Goal: Transaction & Acquisition: Purchase product/service

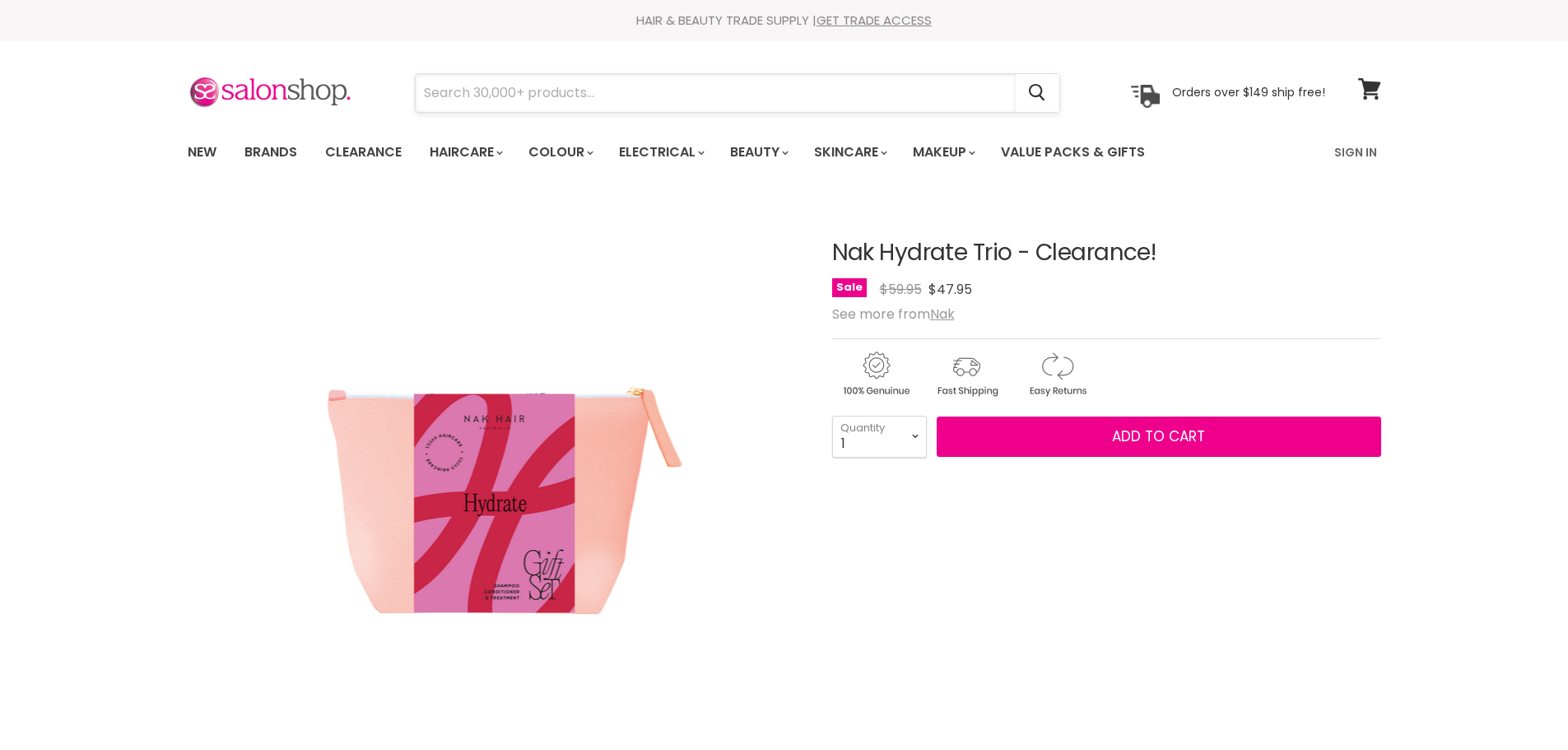
click at [431, 91] on input "Search" at bounding box center [715, 93] width 600 height 38
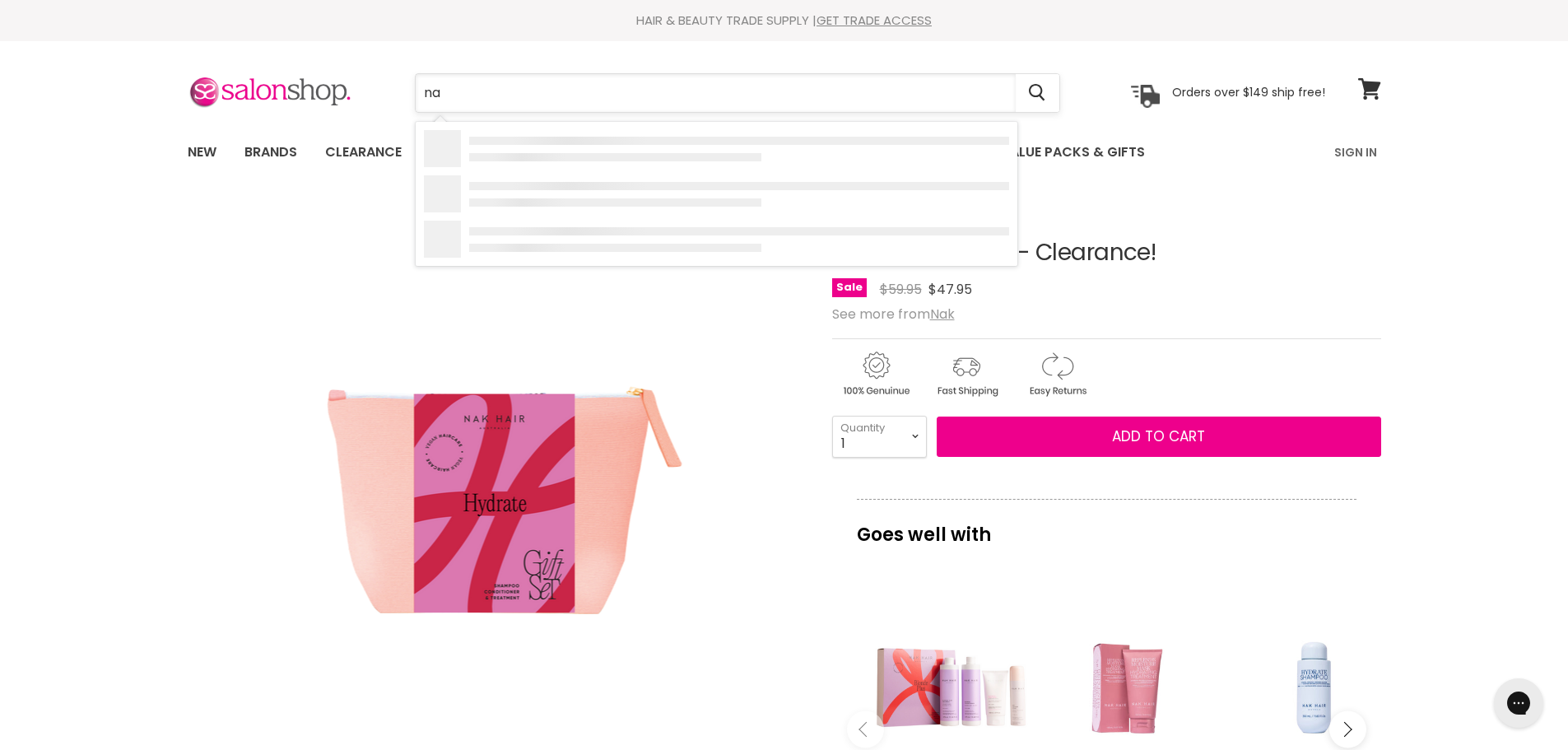
type input "nak"
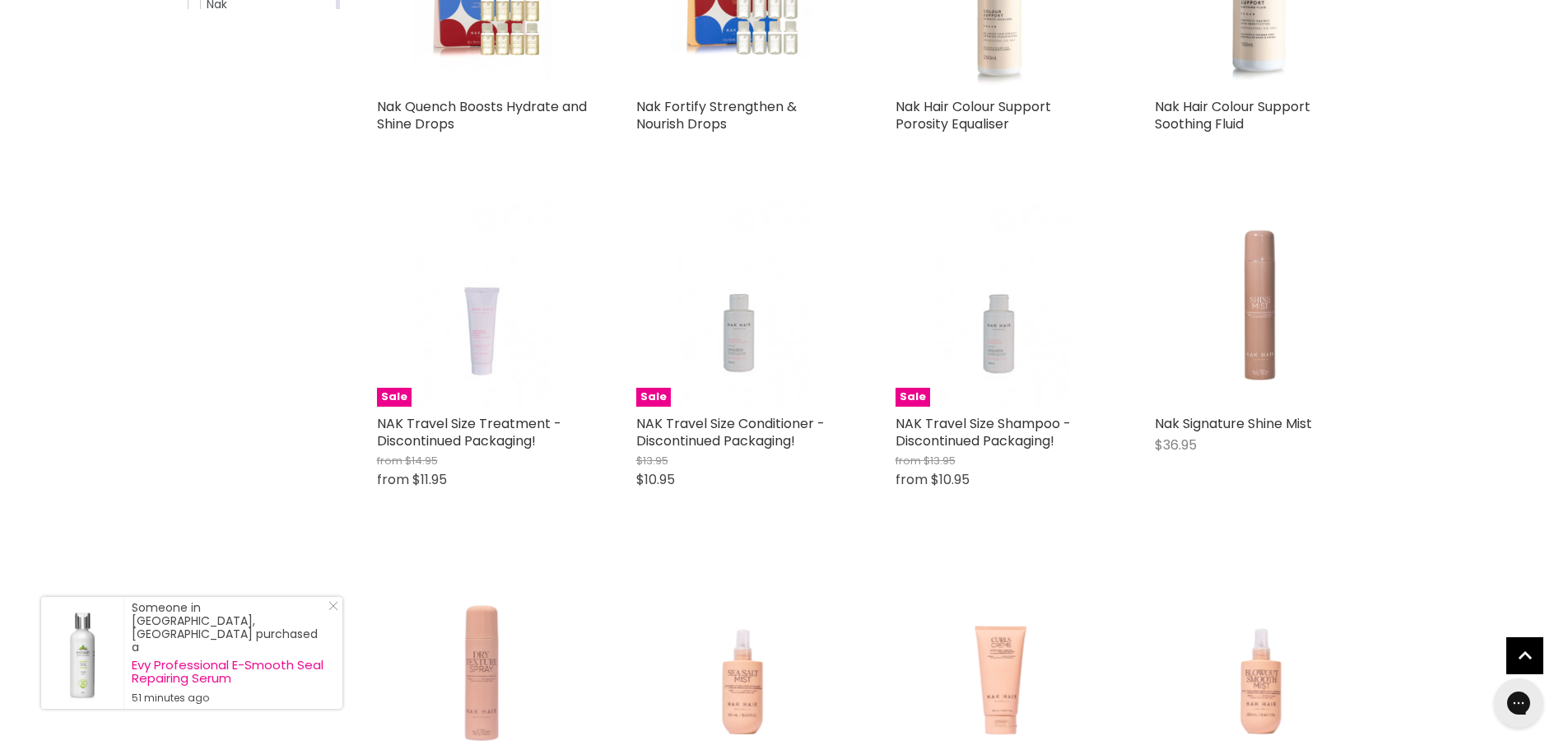
scroll to position [247, 0]
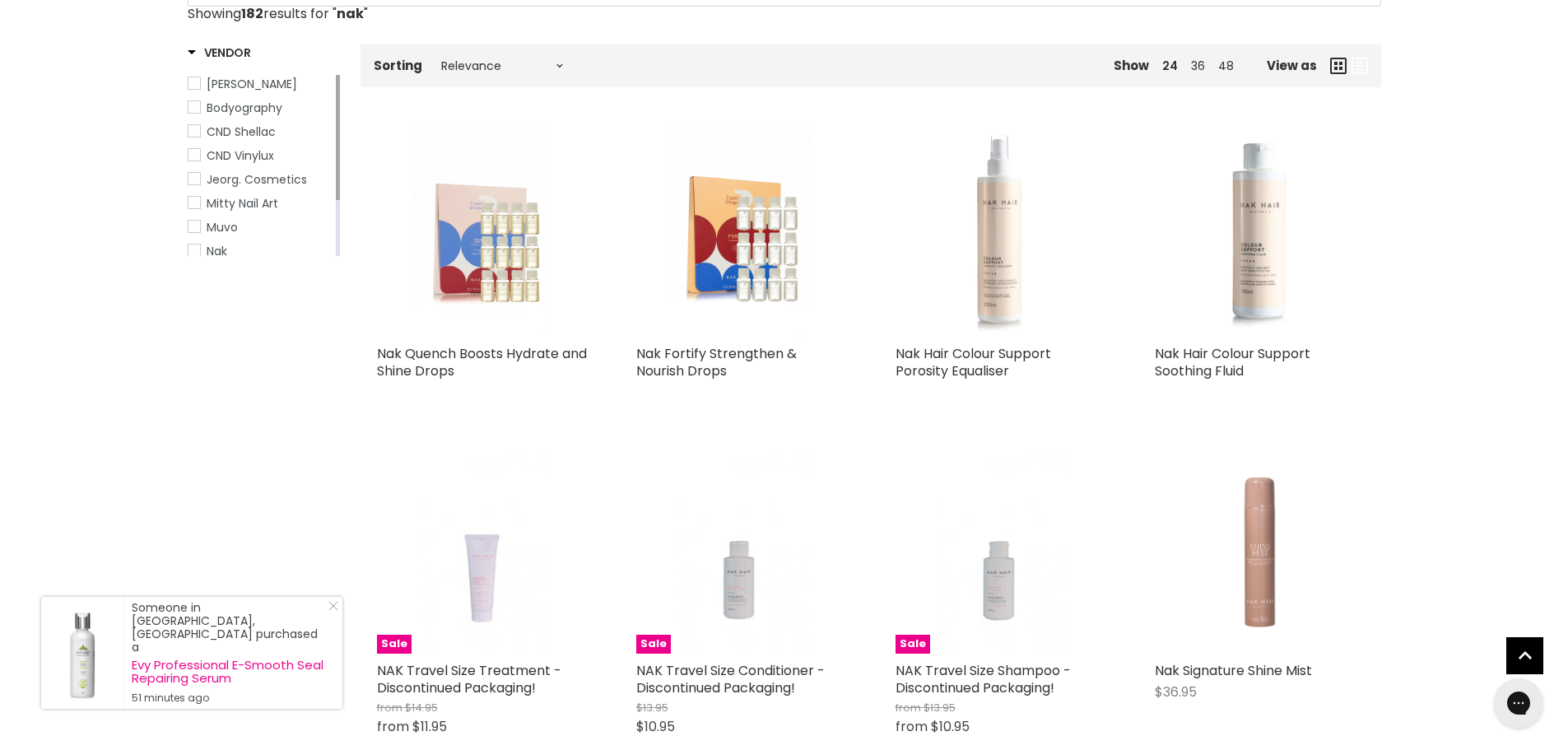
click at [514, 293] on img "Main content" at bounding box center [481, 232] width 140 height 210
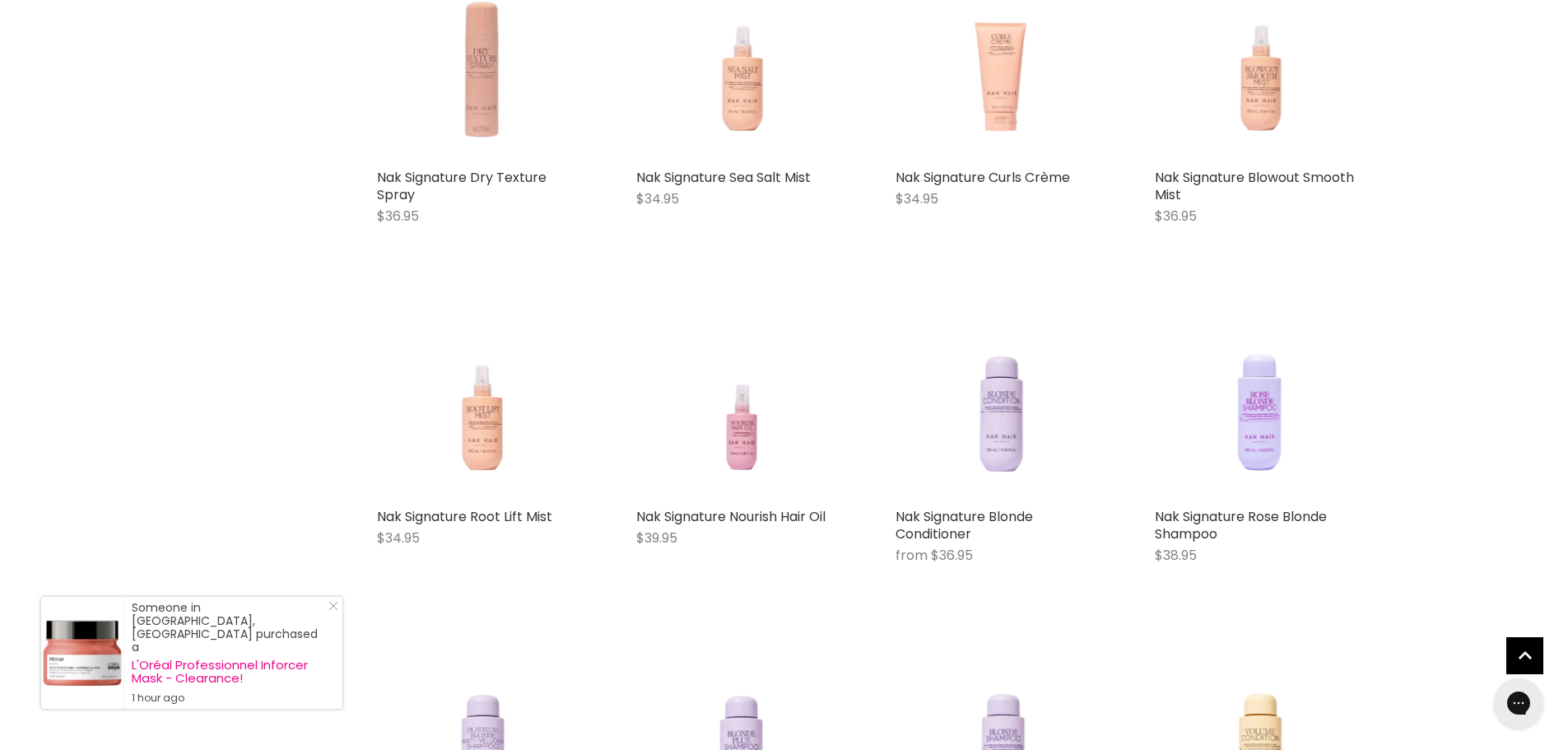
scroll to position [1098, 0]
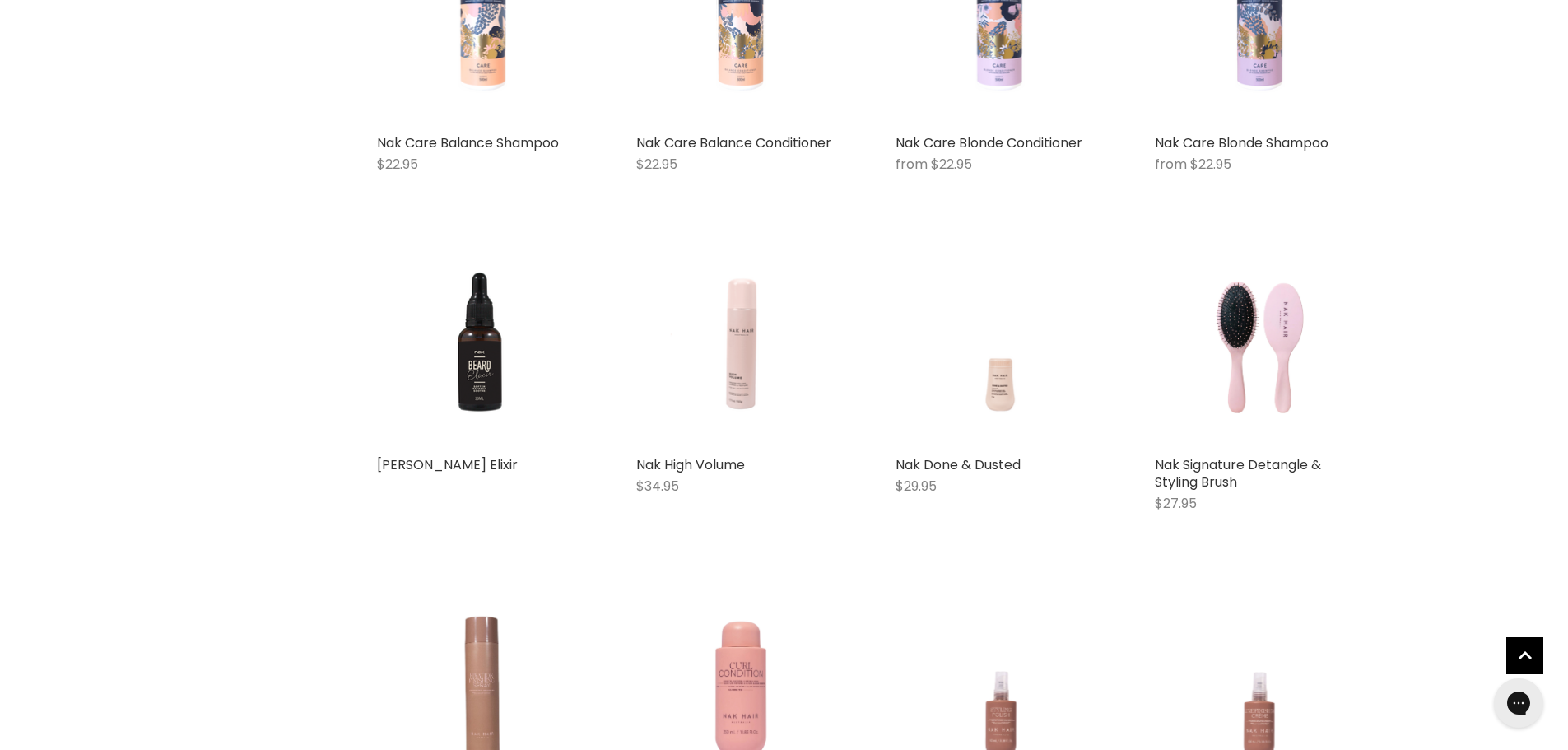
scroll to position [3073, 0]
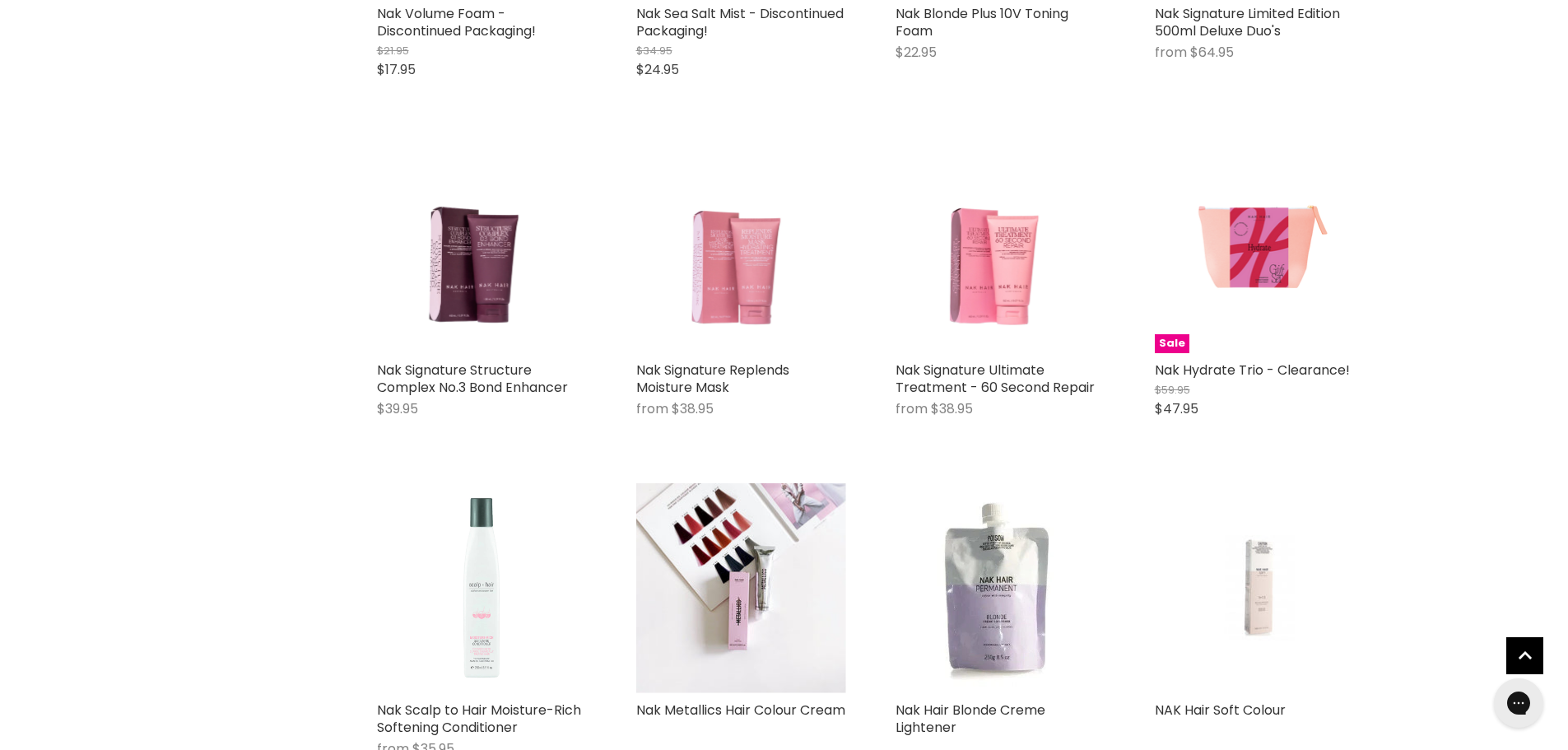
scroll to position [5542, 0]
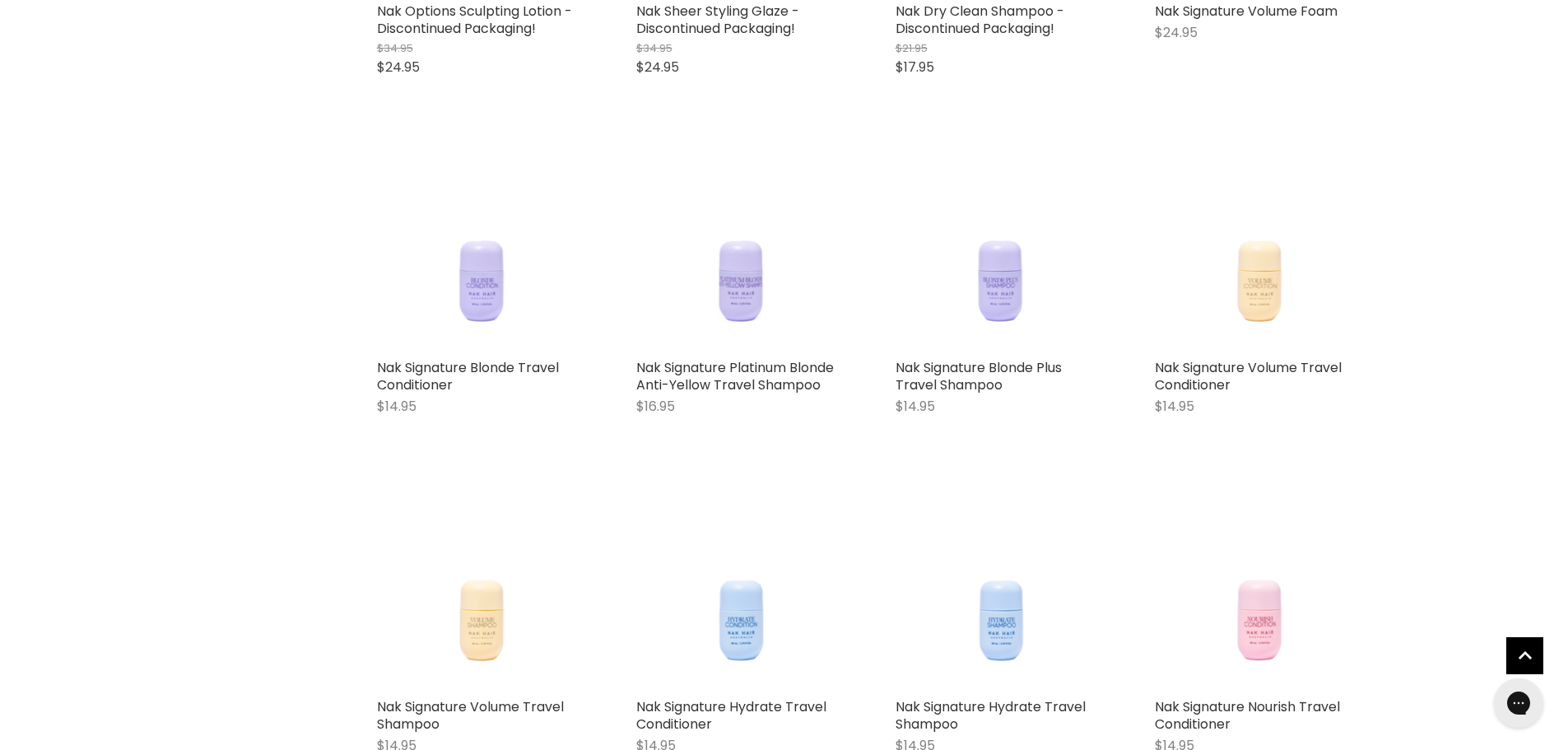
scroll to position [7352, 0]
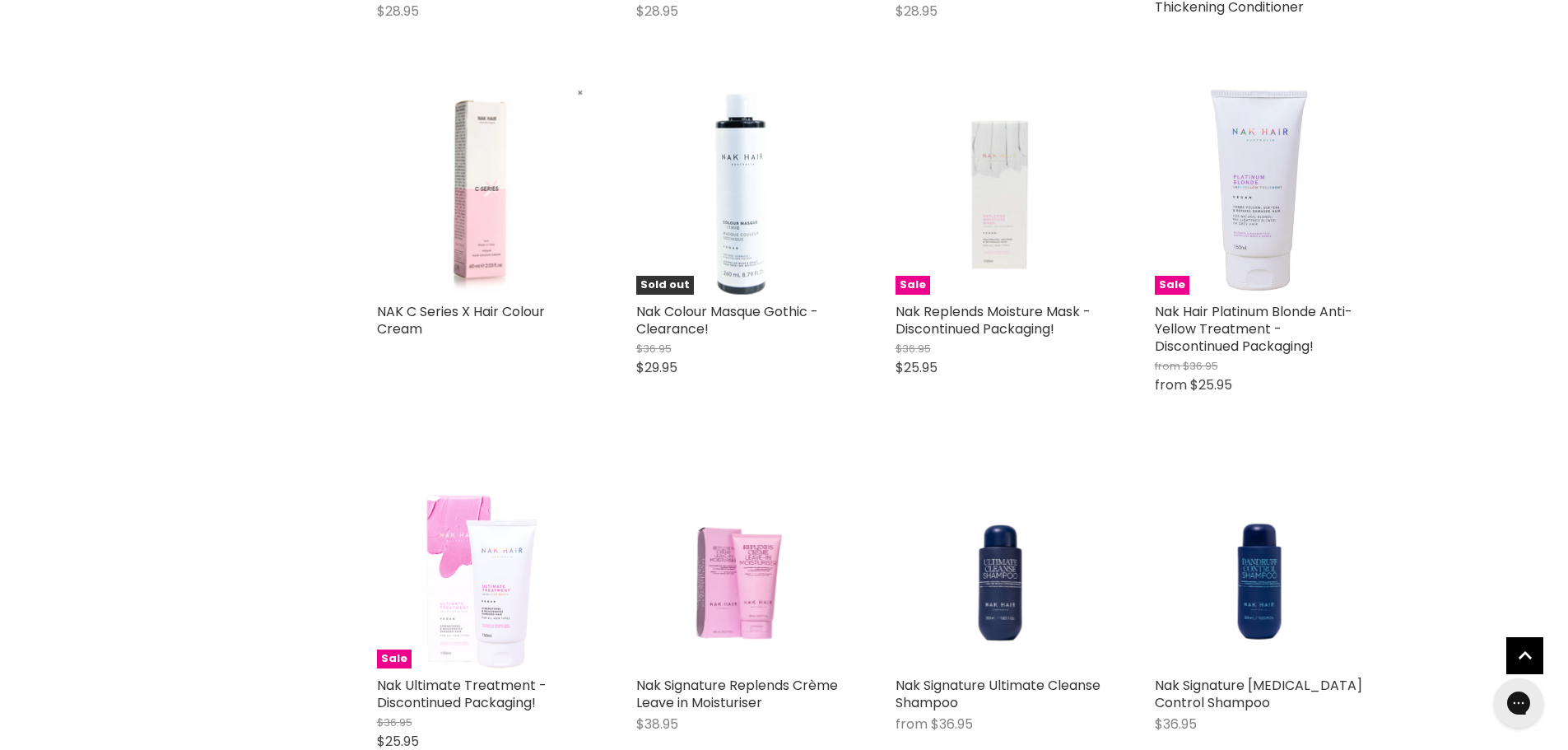
scroll to position [8916, 0]
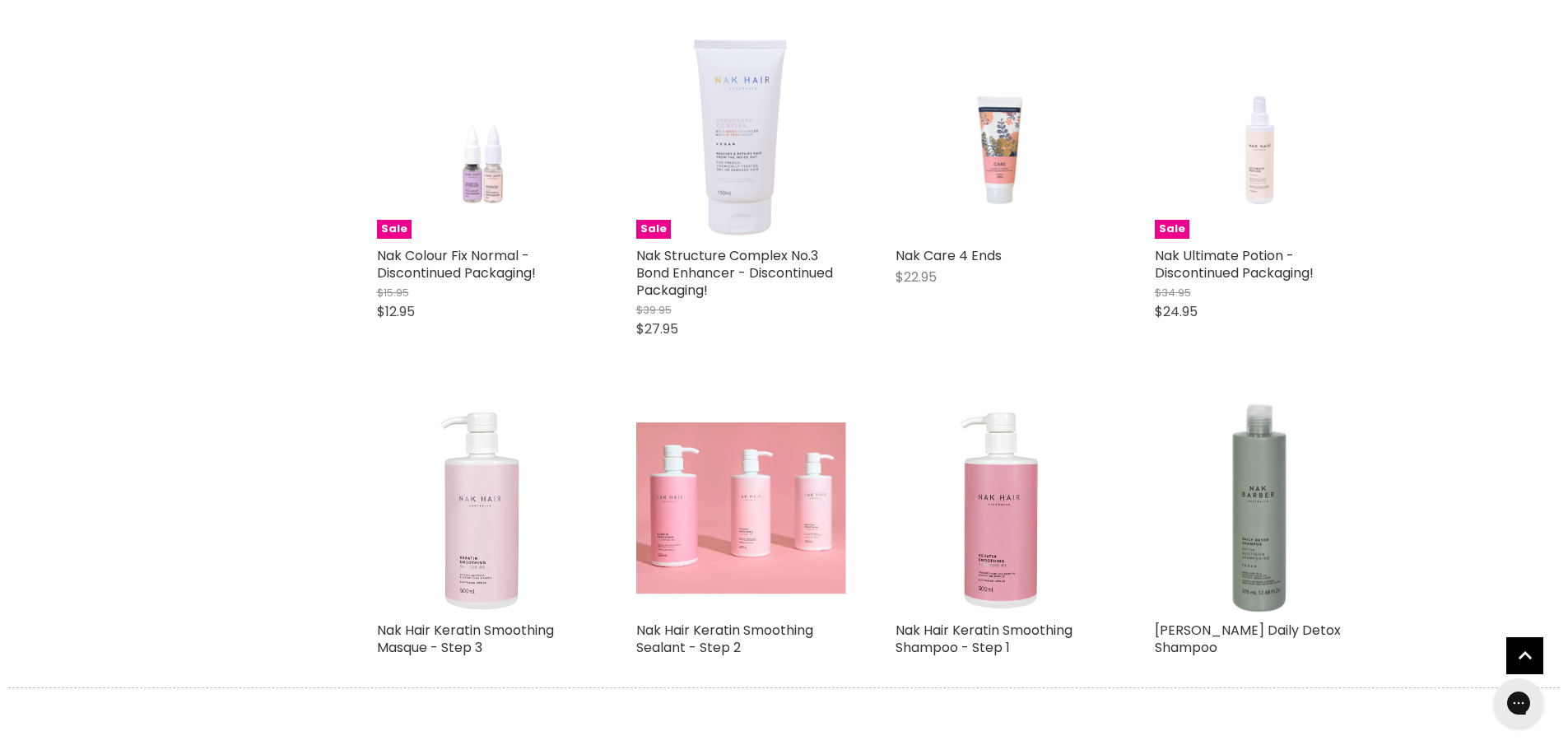
scroll to position [12207, 0]
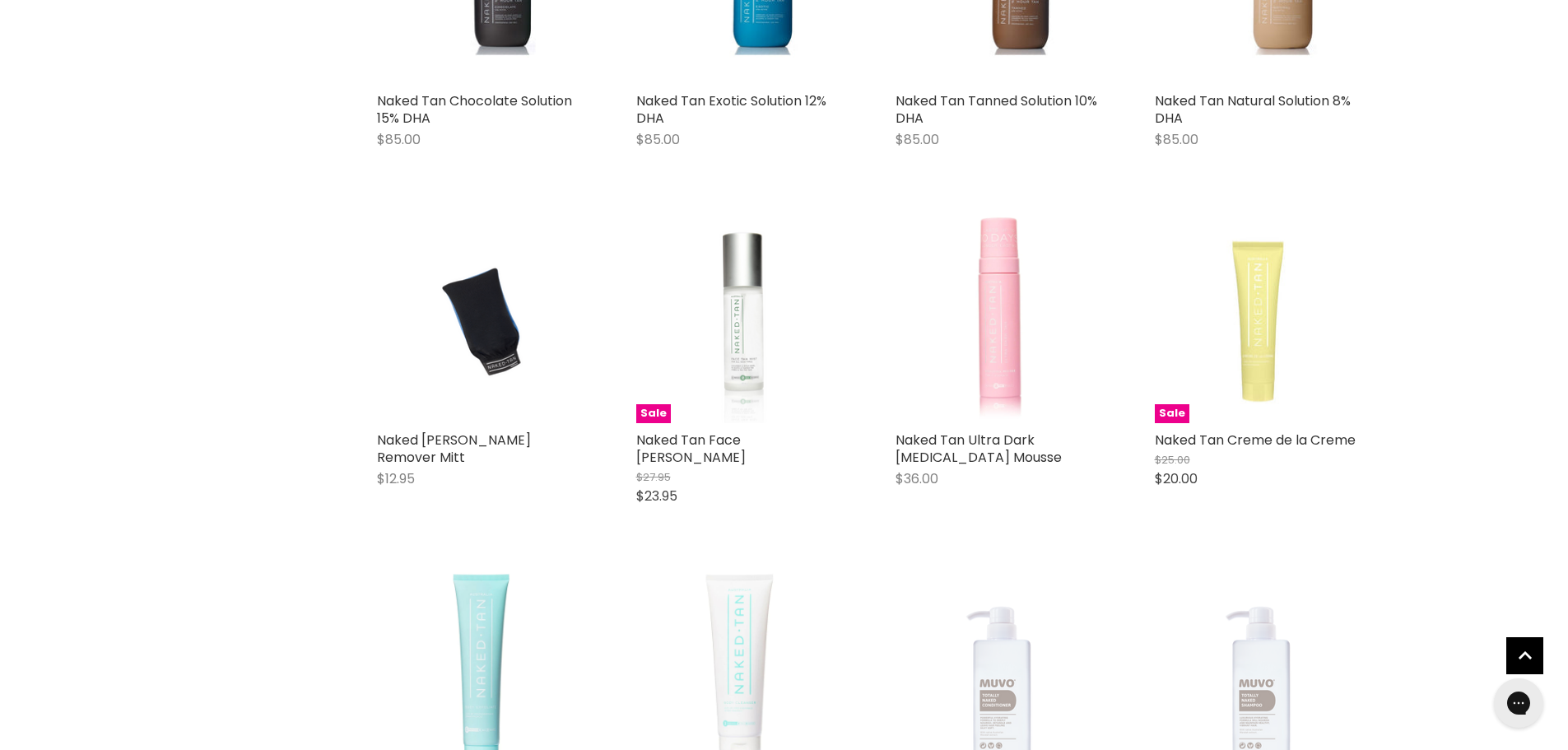
scroll to position [13771, 0]
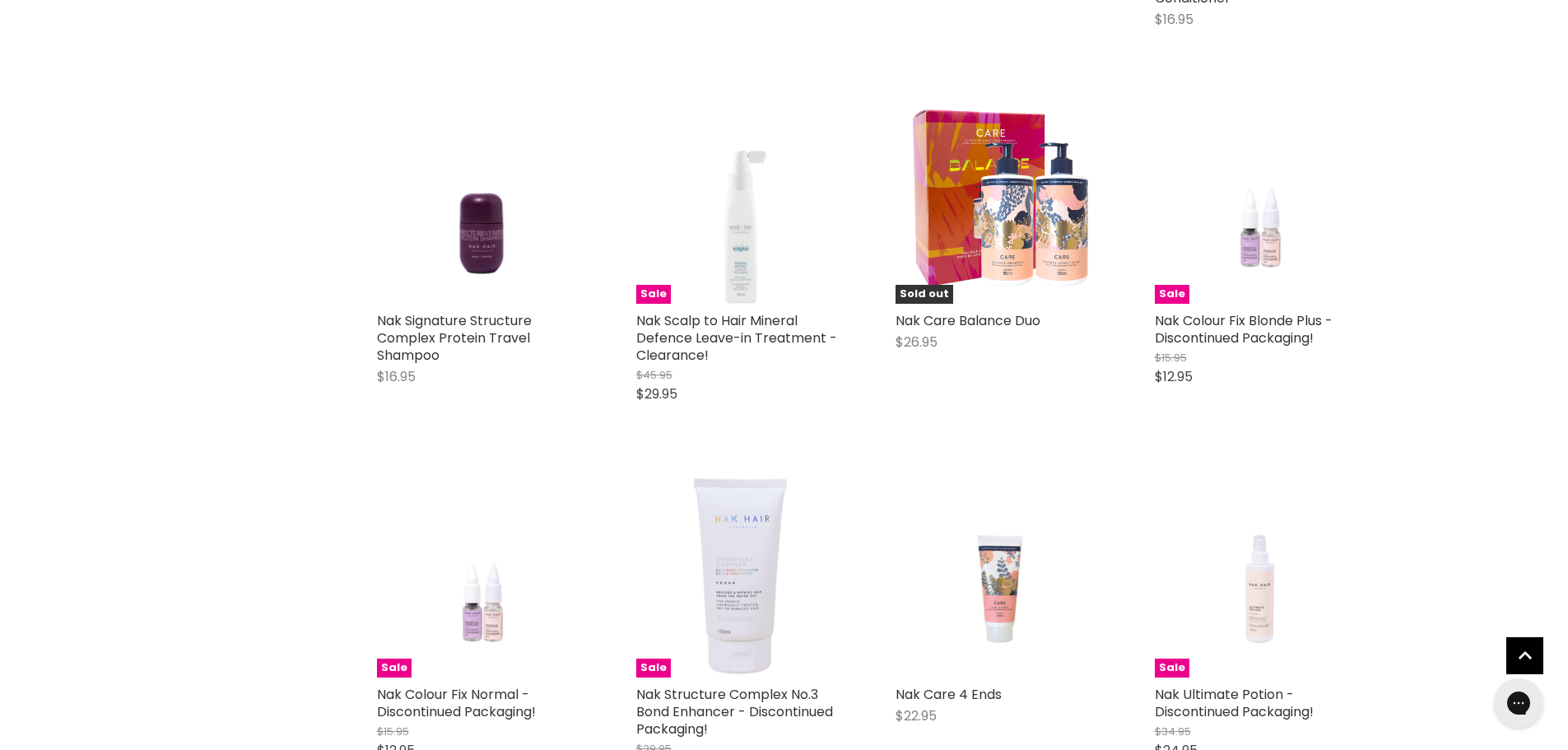
scroll to position [11384, 0]
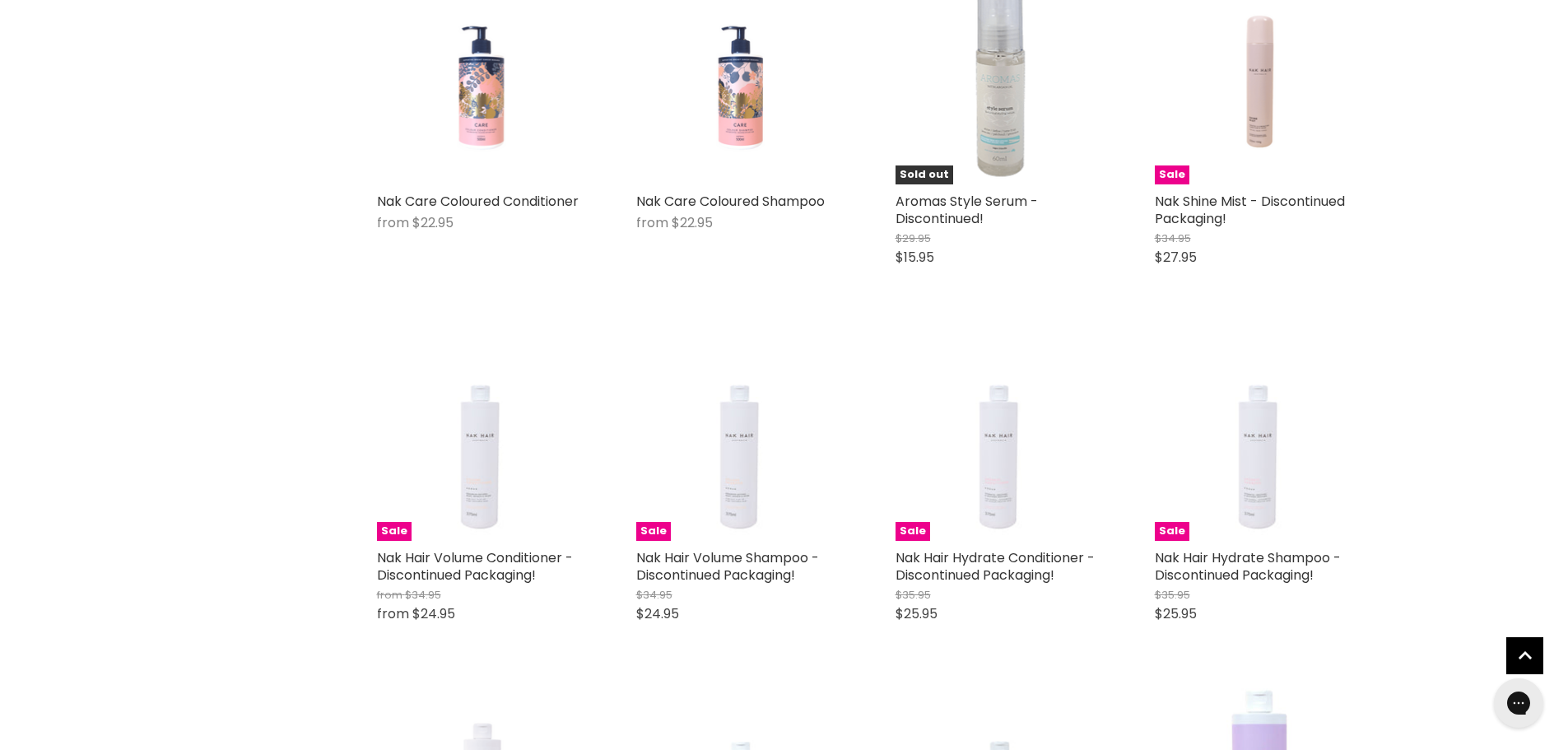
scroll to position [23, 0]
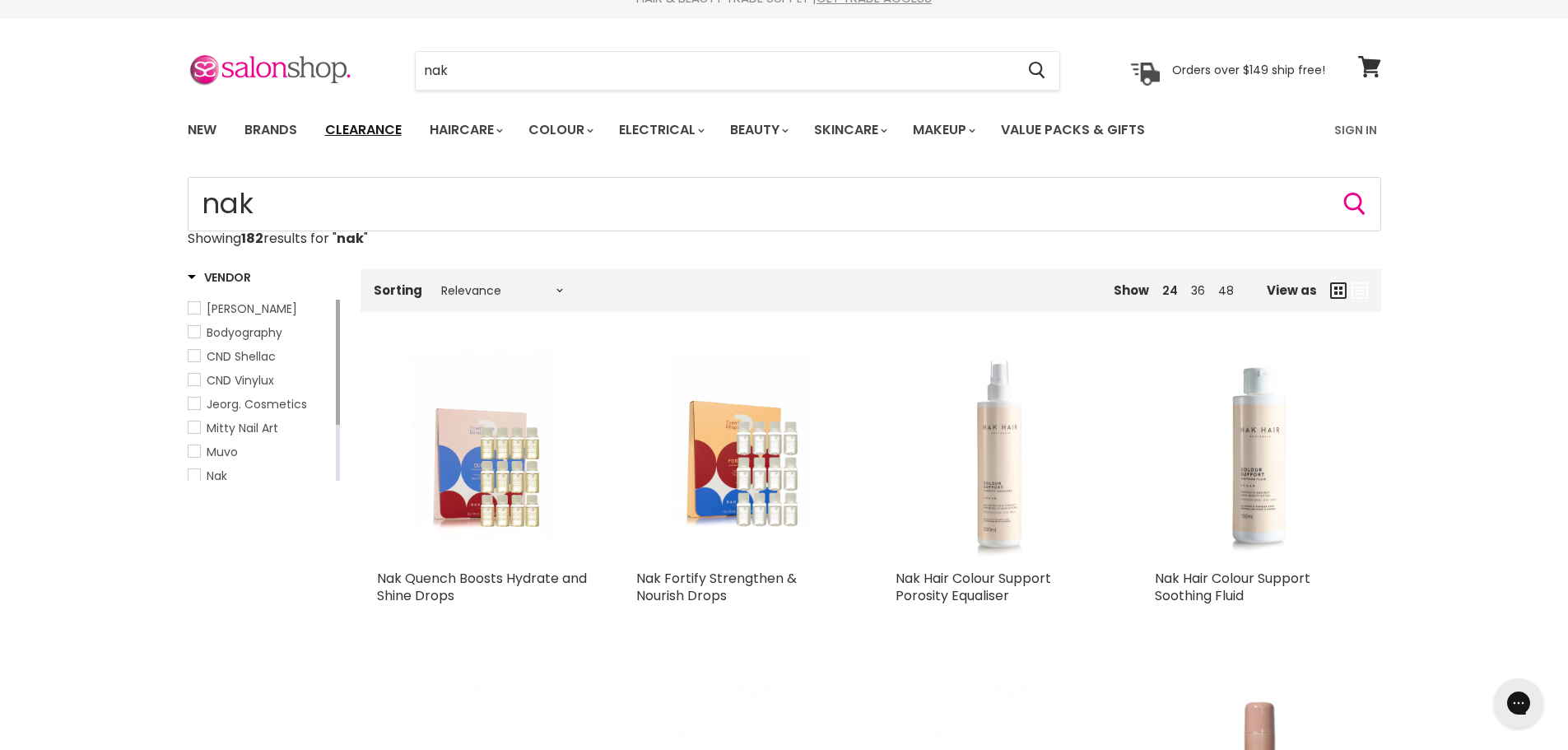
click at [358, 134] on link "Clearance" at bounding box center [363, 129] width 101 height 34
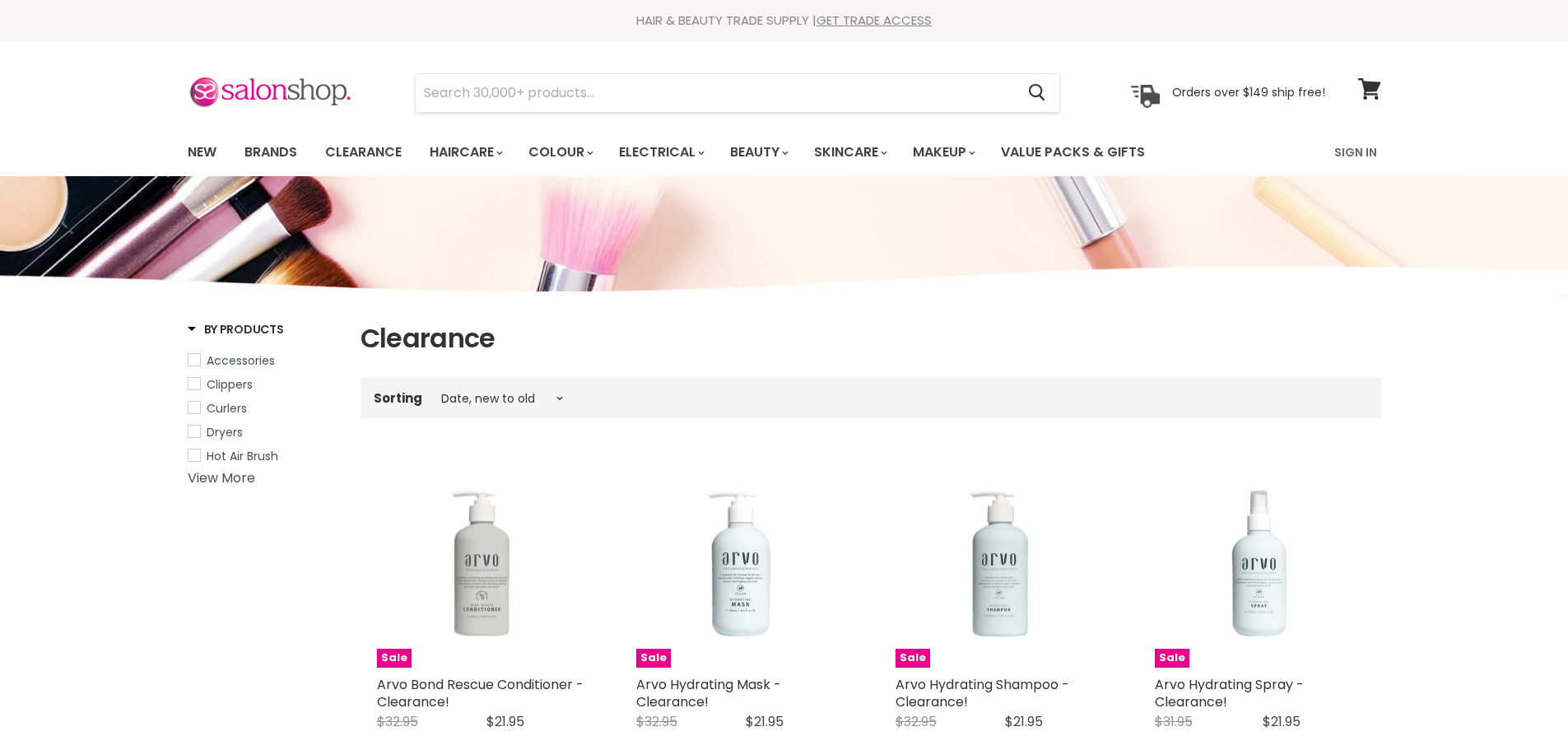
select select "created-descending"
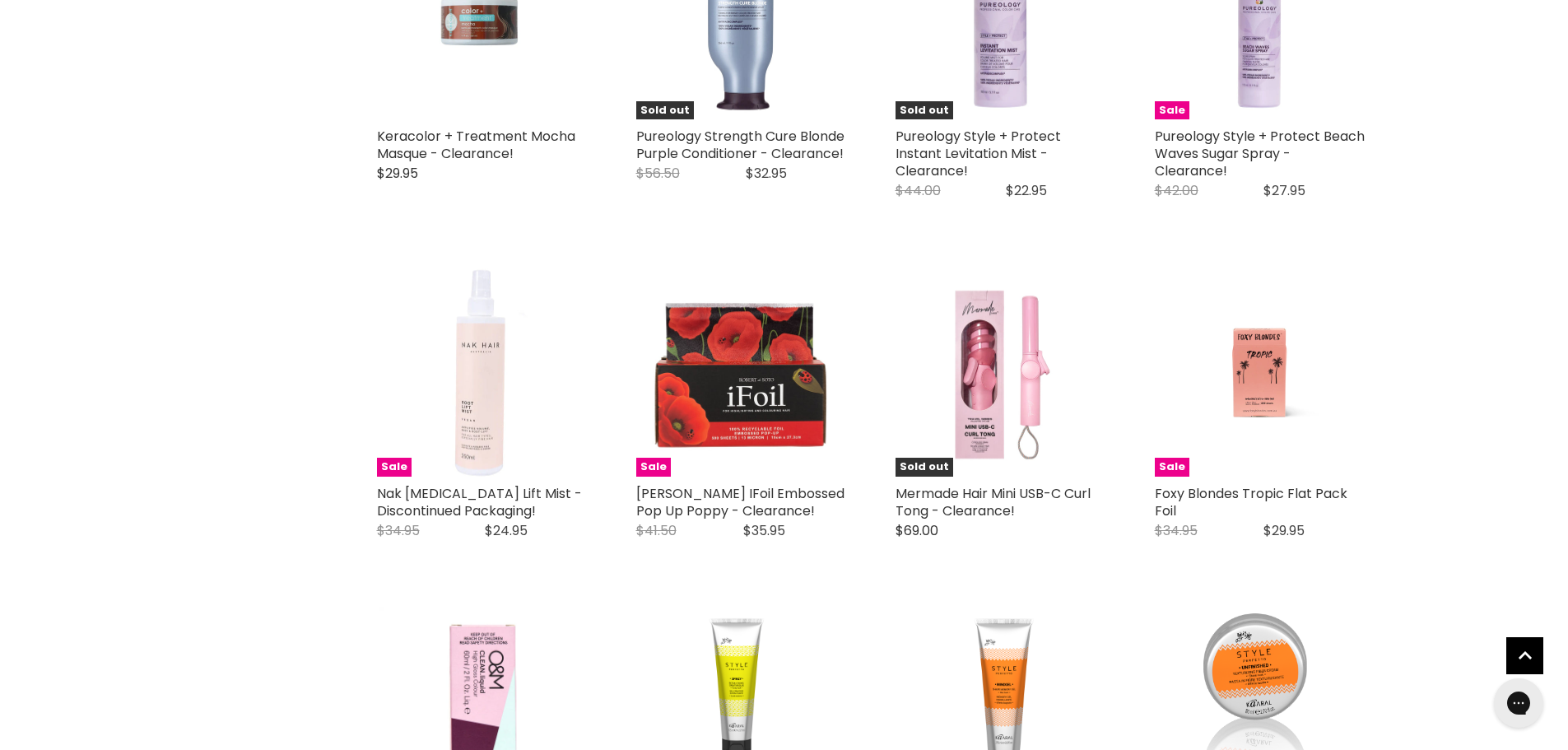
scroll to position [3621, 0]
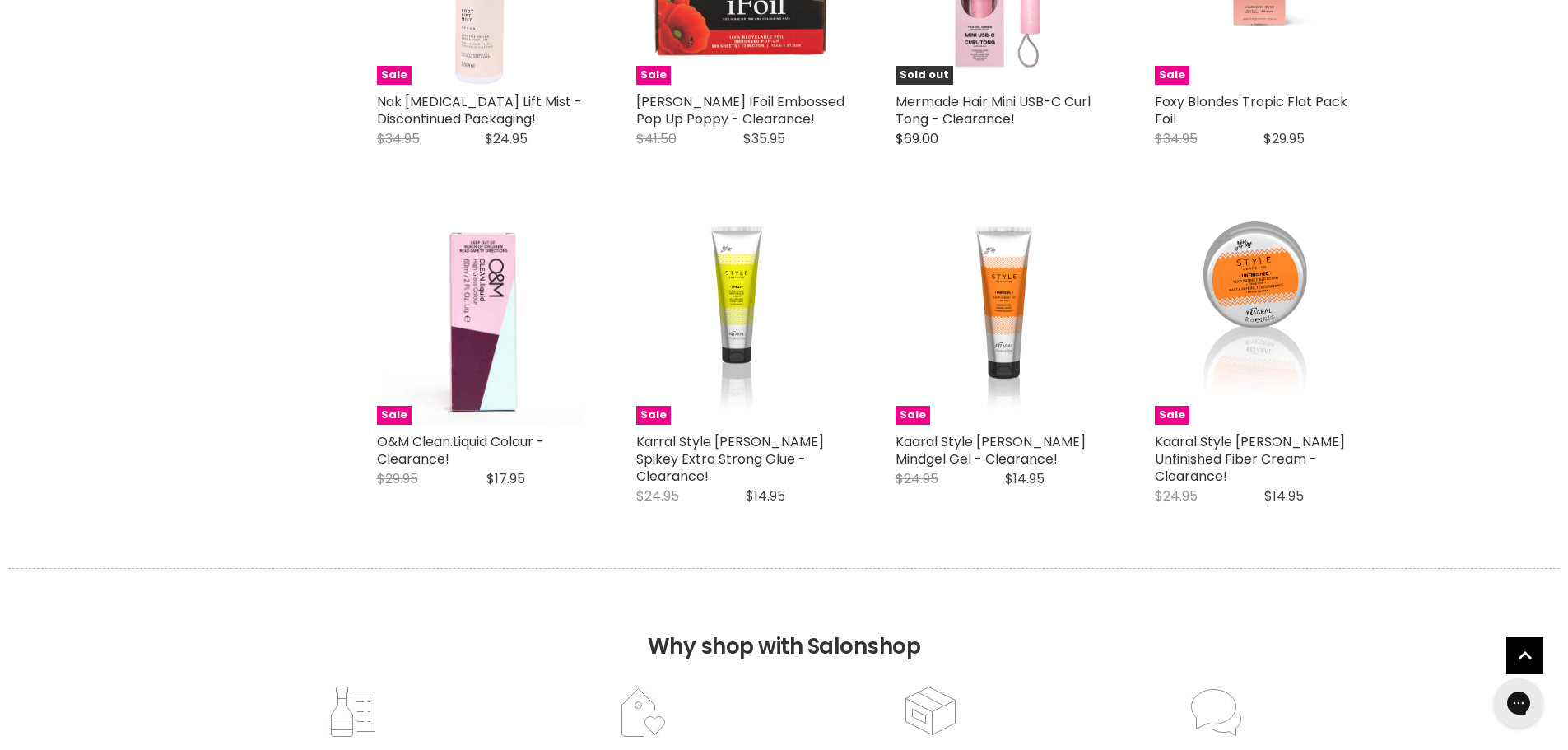
scroll to position [4115, 0]
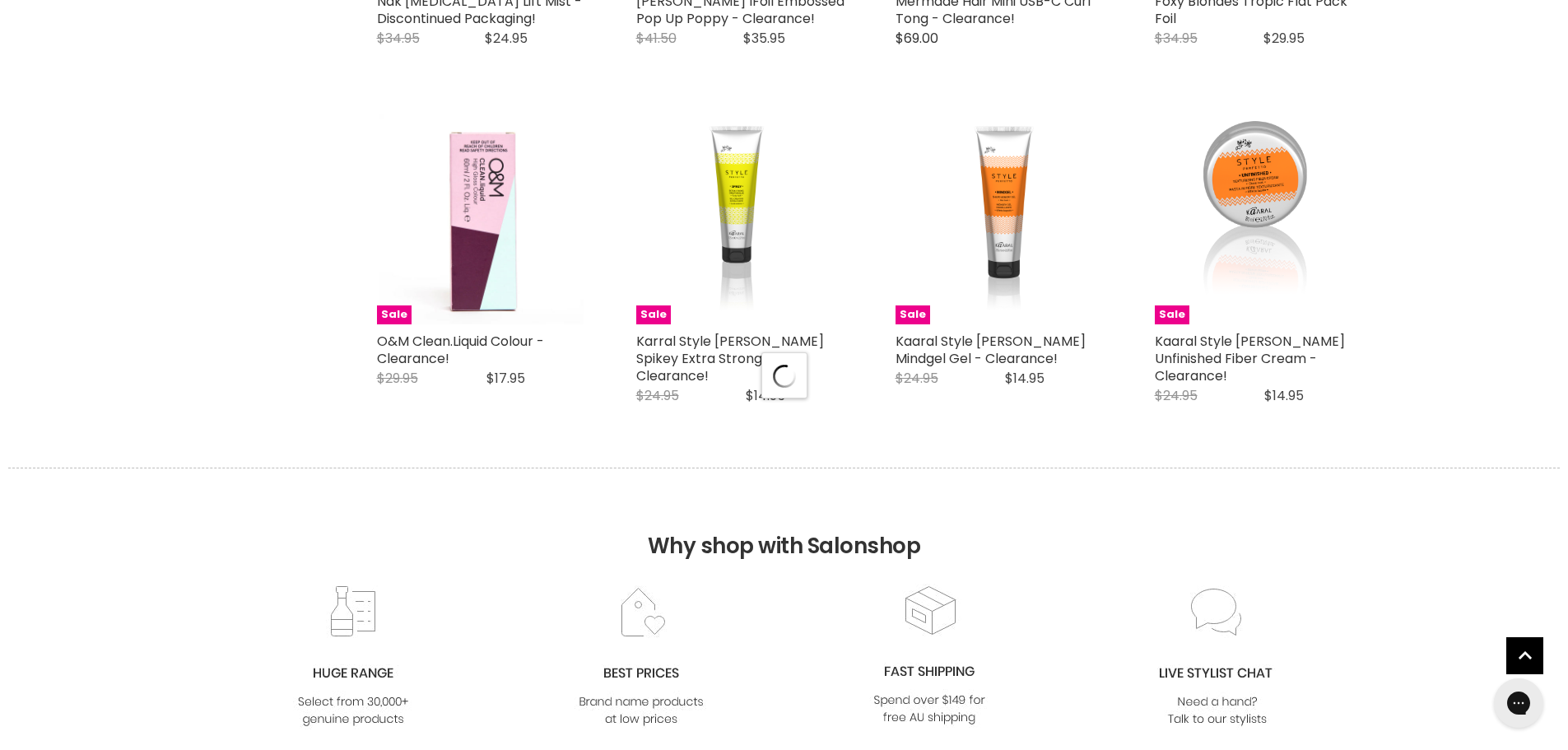
select select "created-descending"
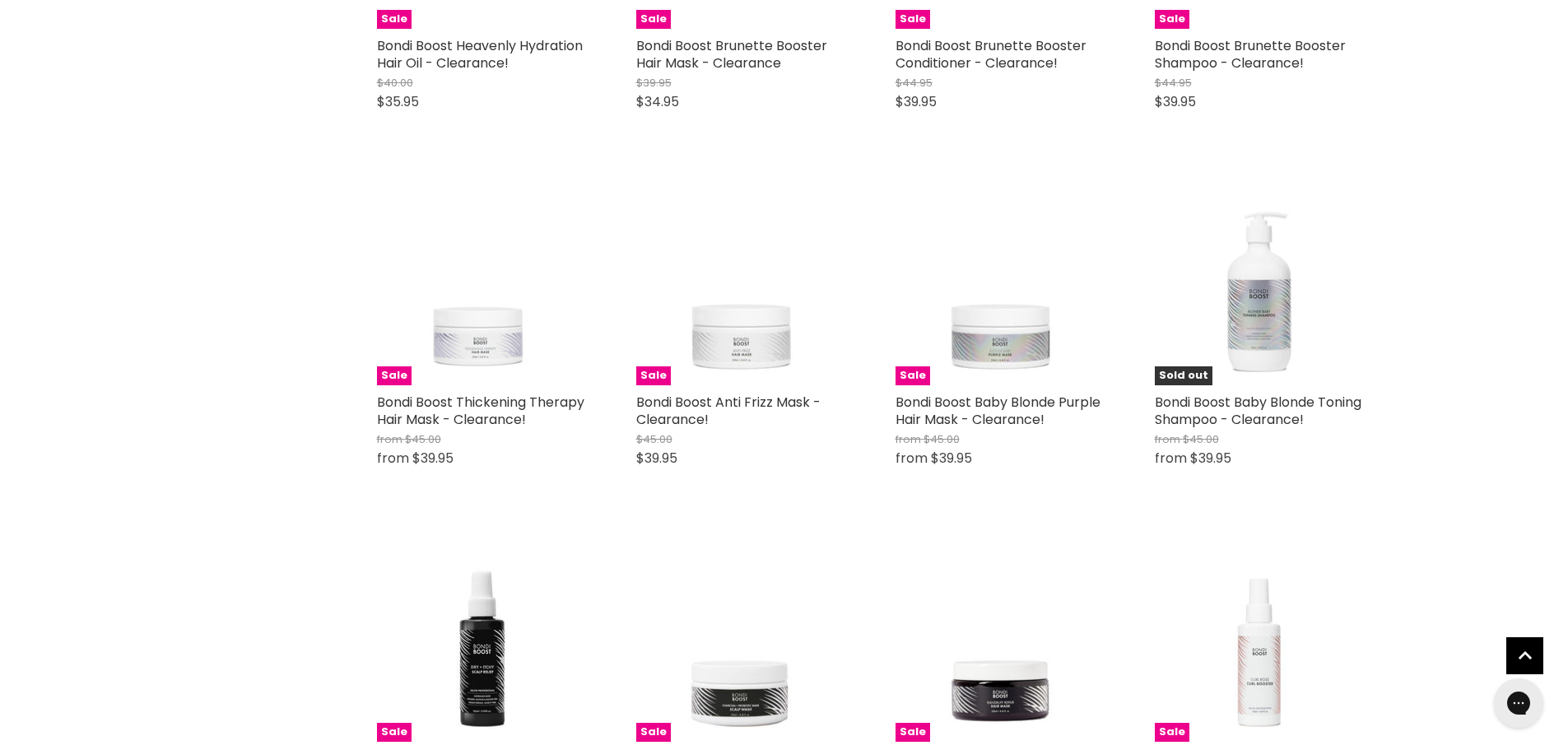
scroll to position [8312, 0]
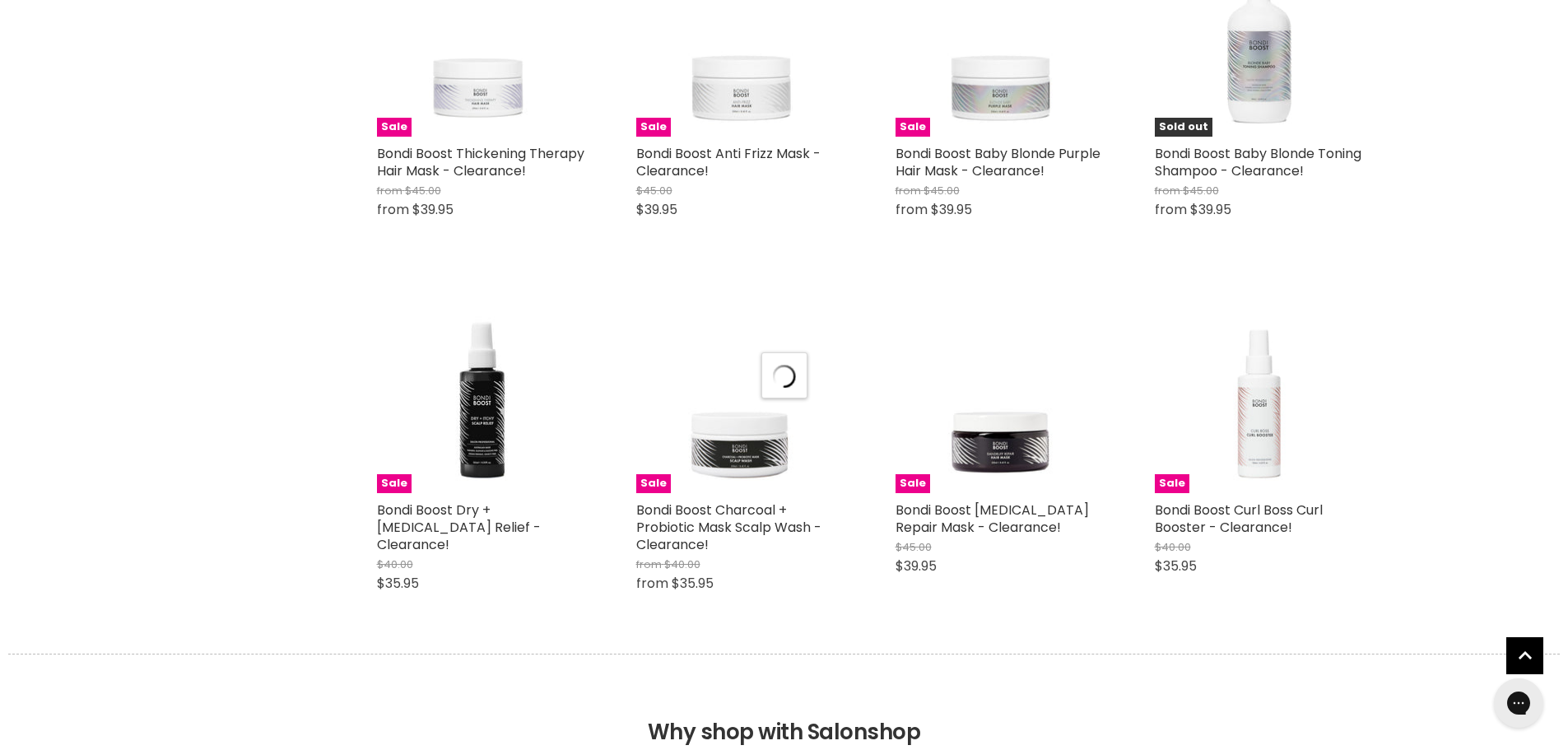
select select "created-descending"
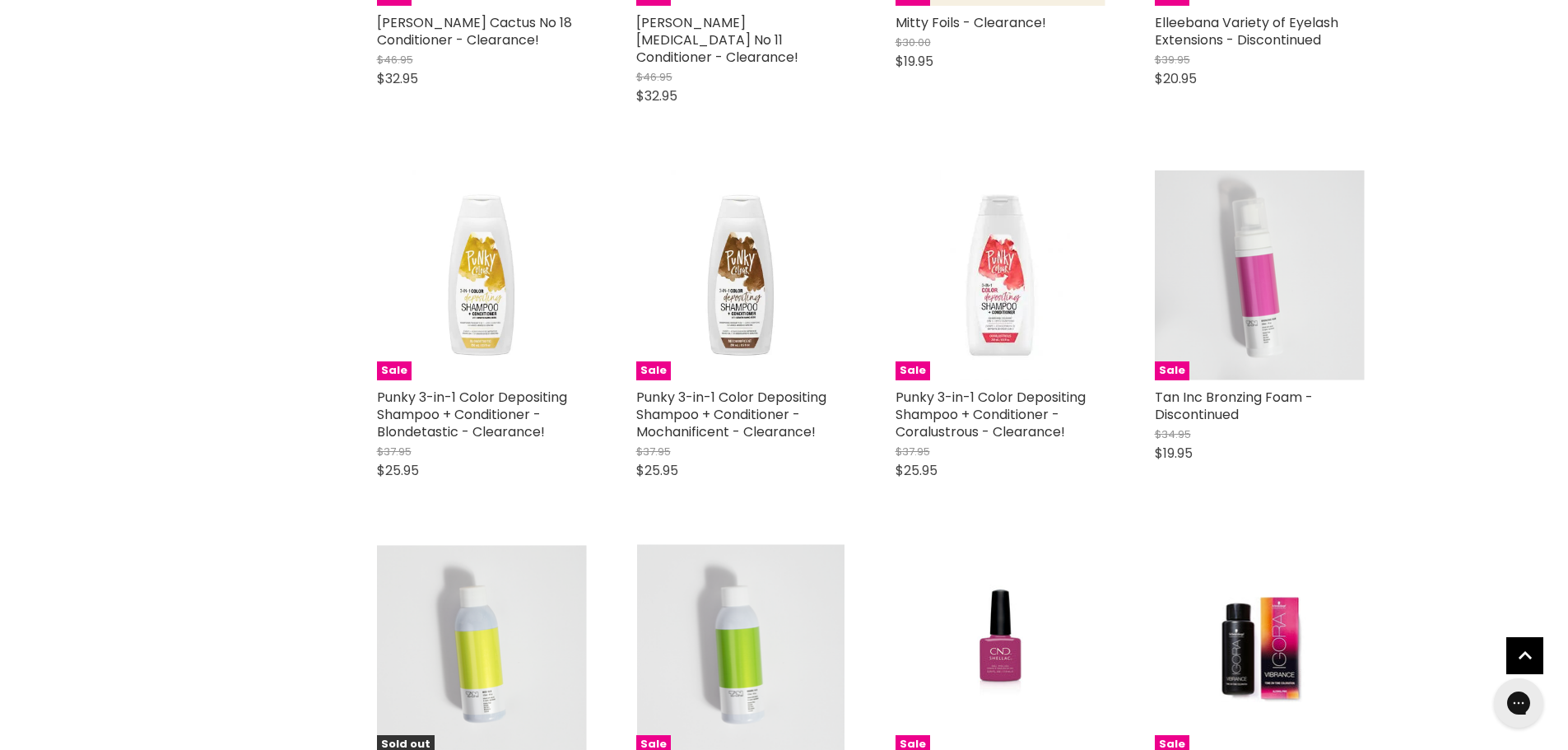
scroll to position [12179, 0]
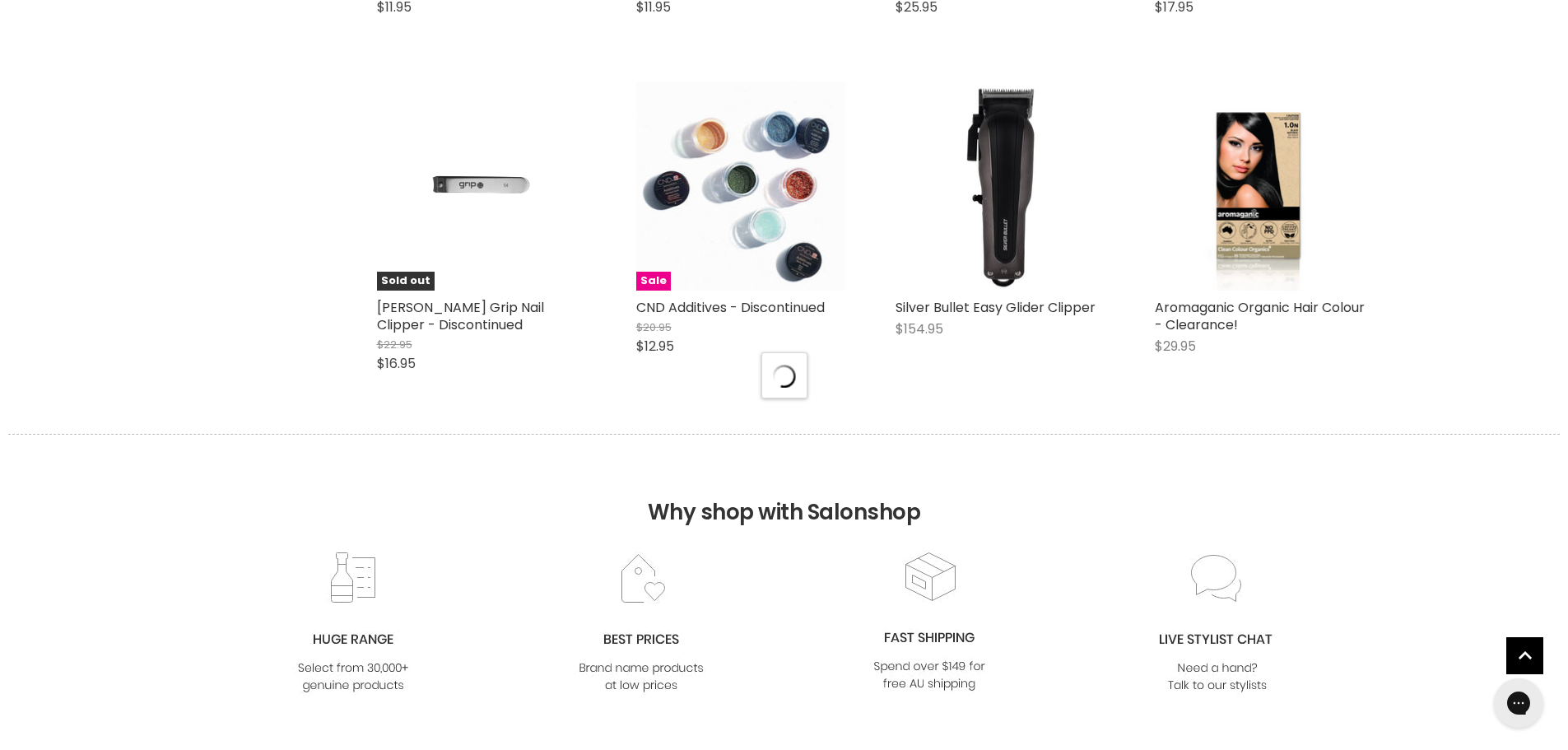
scroll to position [13002, 0]
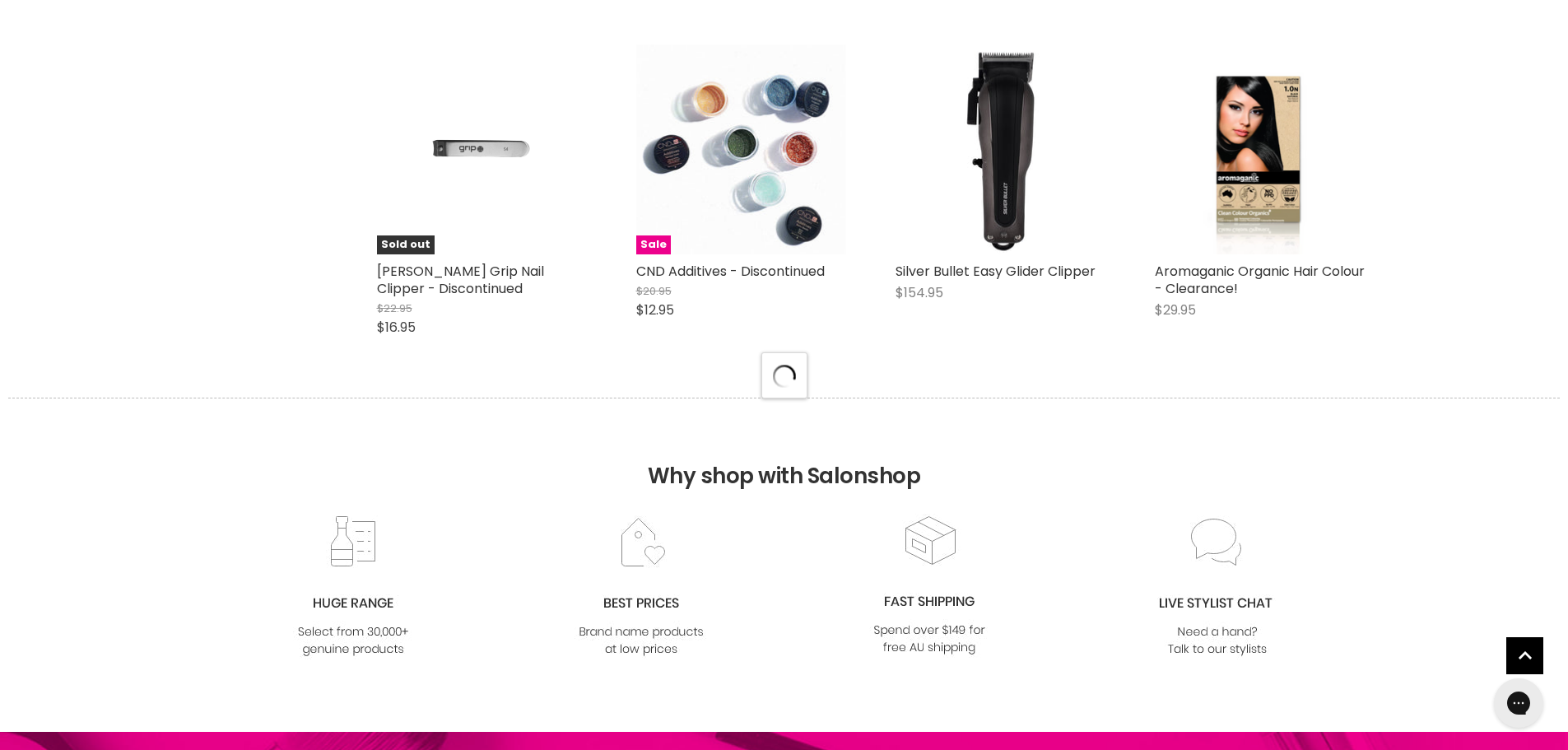
select select "created-descending"
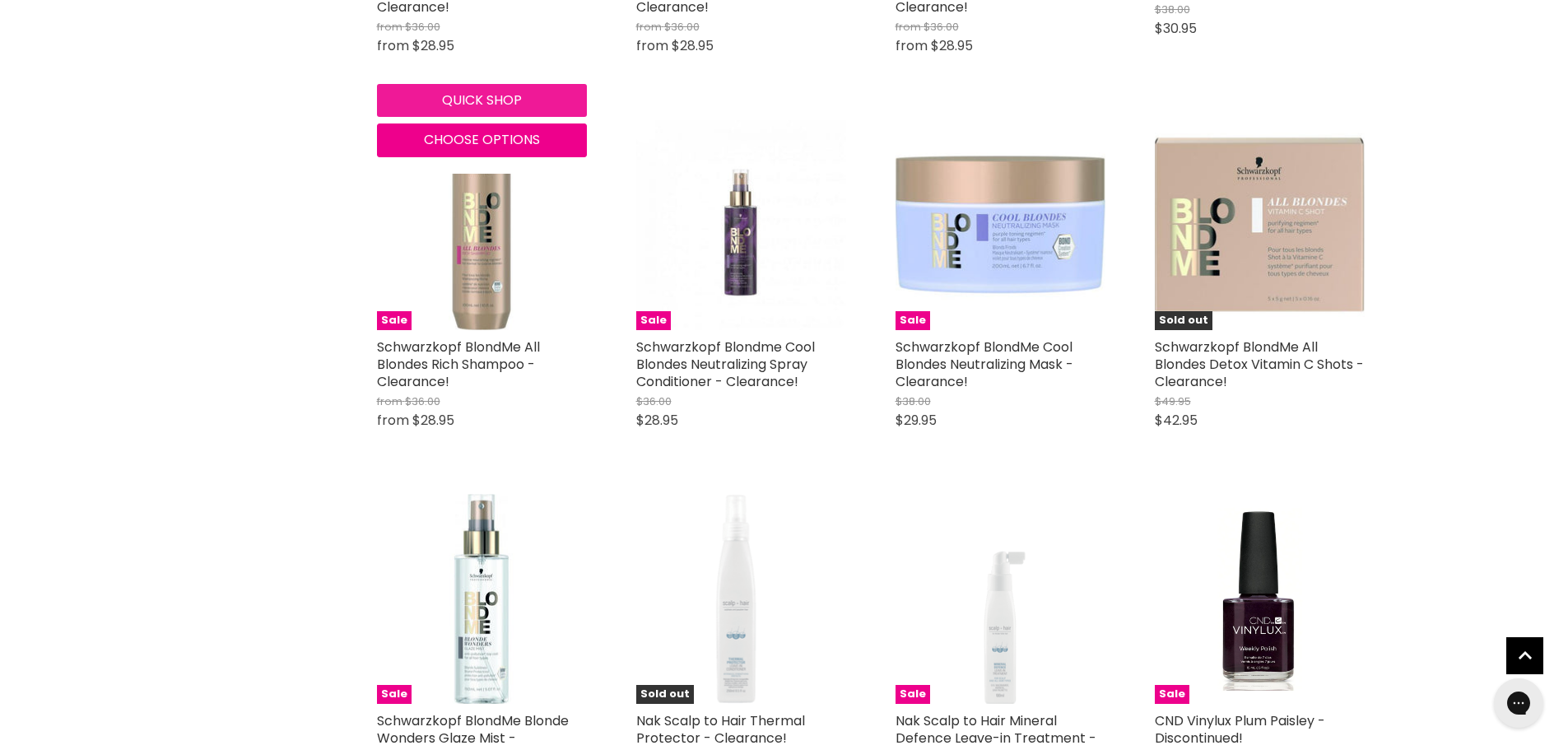
scroll to position [15553, 0]
